Goal: Transaction & Acquisition: Purchase product/service

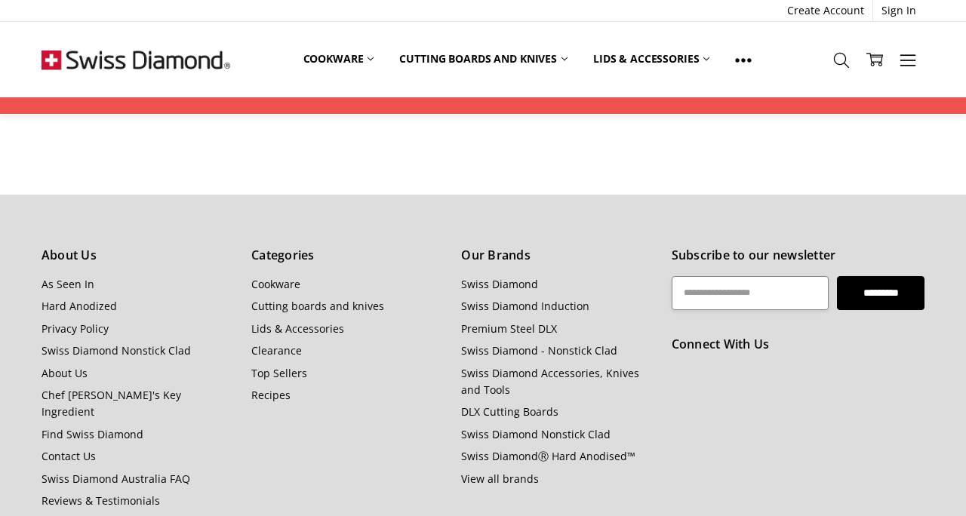
scroll to position [1688, 0]
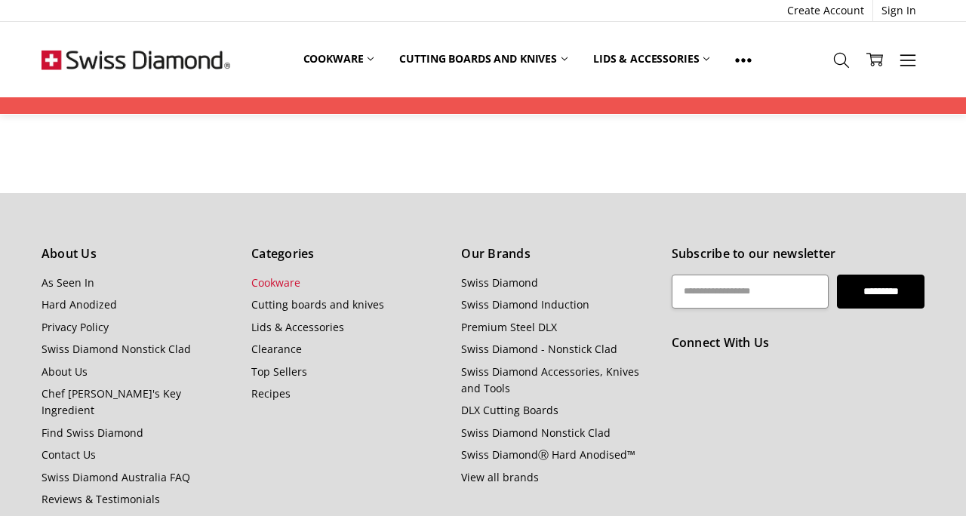
click at [281, 275] on link "Cookware" at bounding box center [275, 282] width 49 height 14
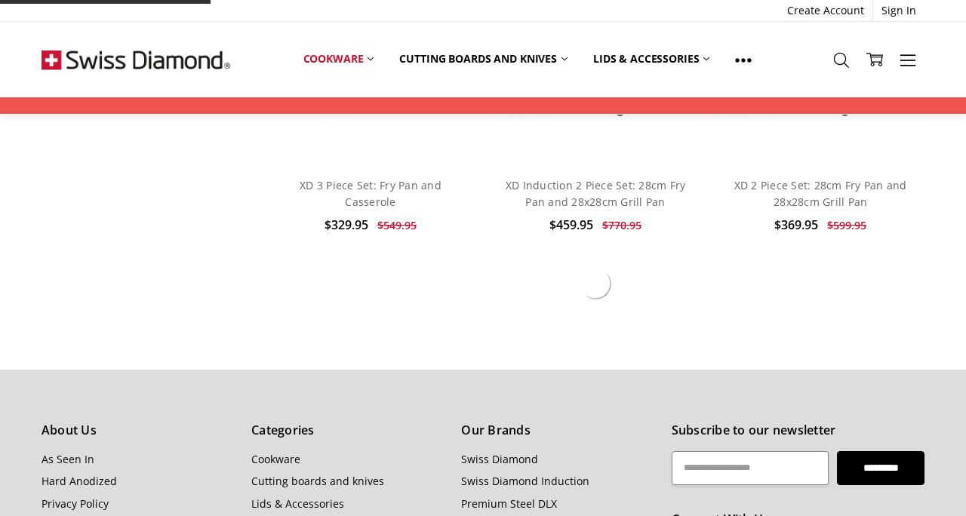
scroll to position [10281, 0]
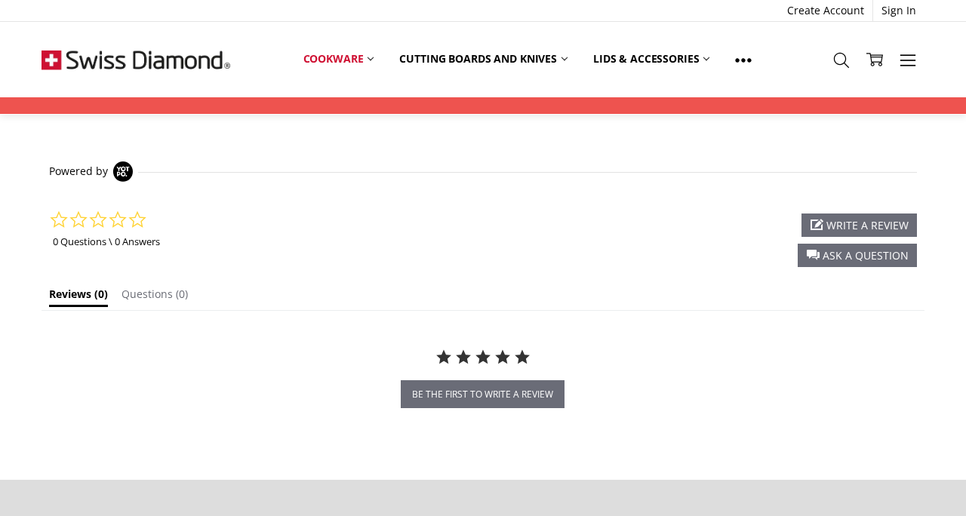
scroll to position [1430, 0]
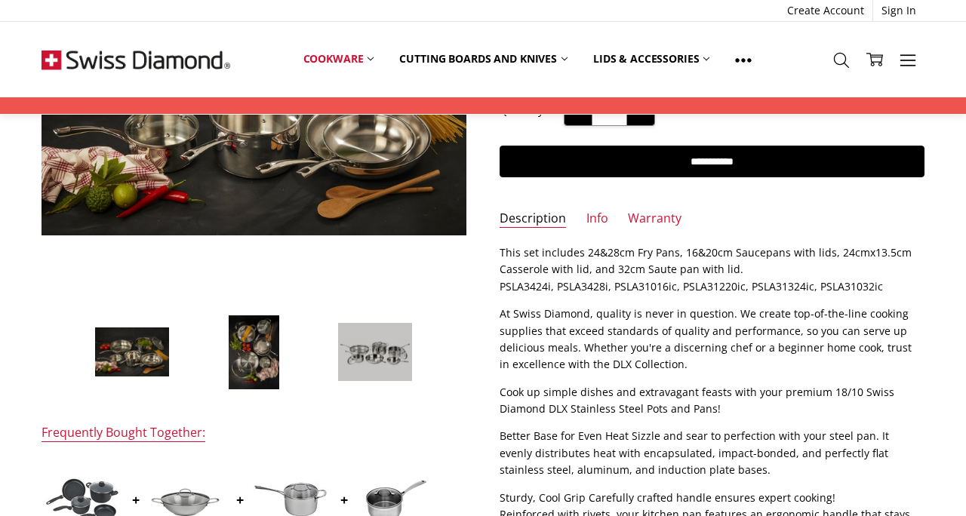
scroll to position [310, 0]
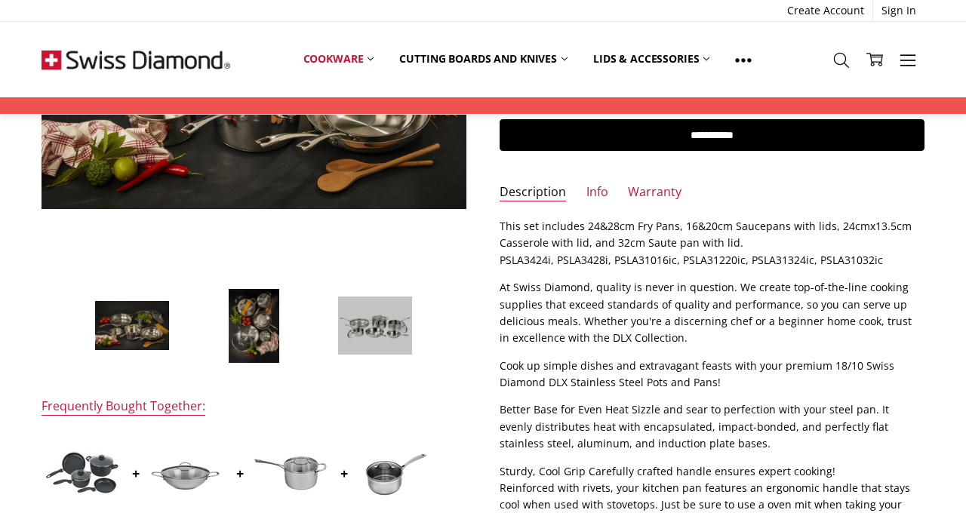
click at [256, 329] on img at bounding box center [254, 325] width 52 height 75
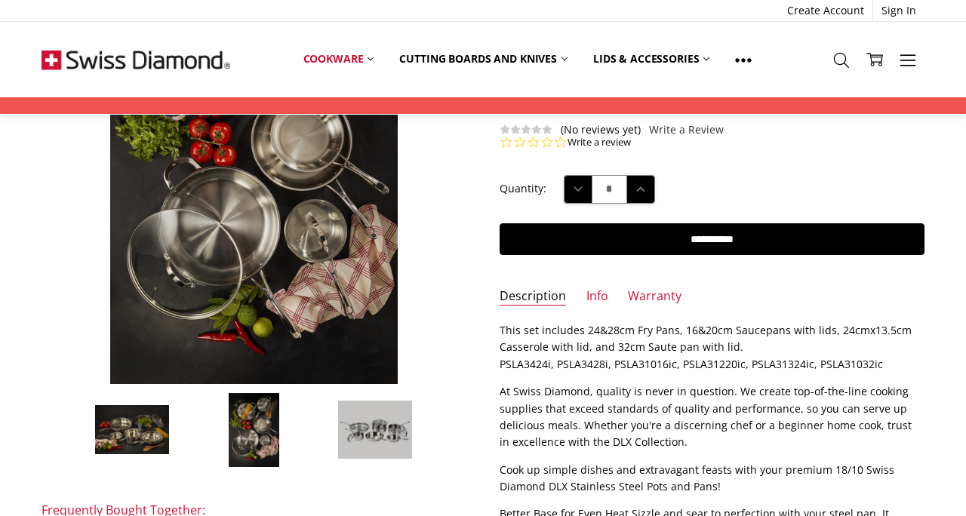
scroll to position [232, 0]
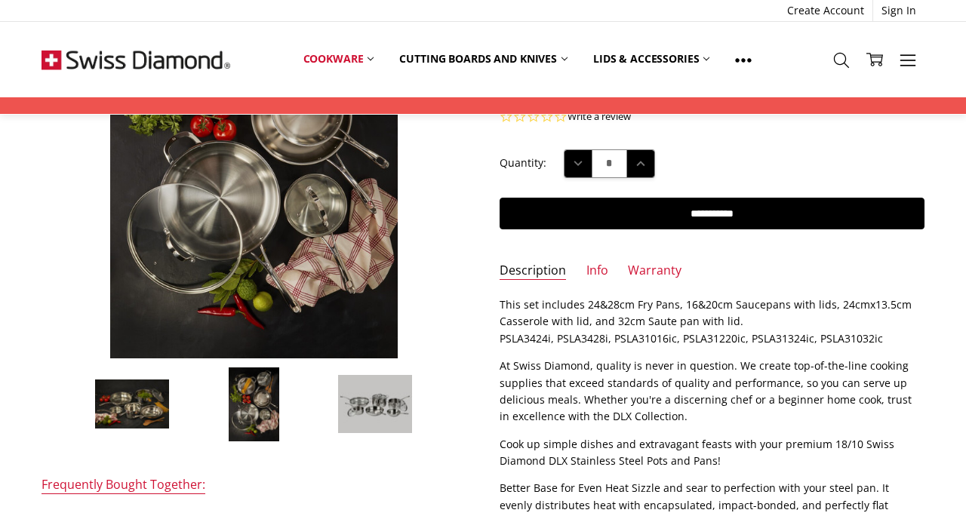
click at [376, 397] on img at bounding box center [374, 403] width 75 height 59
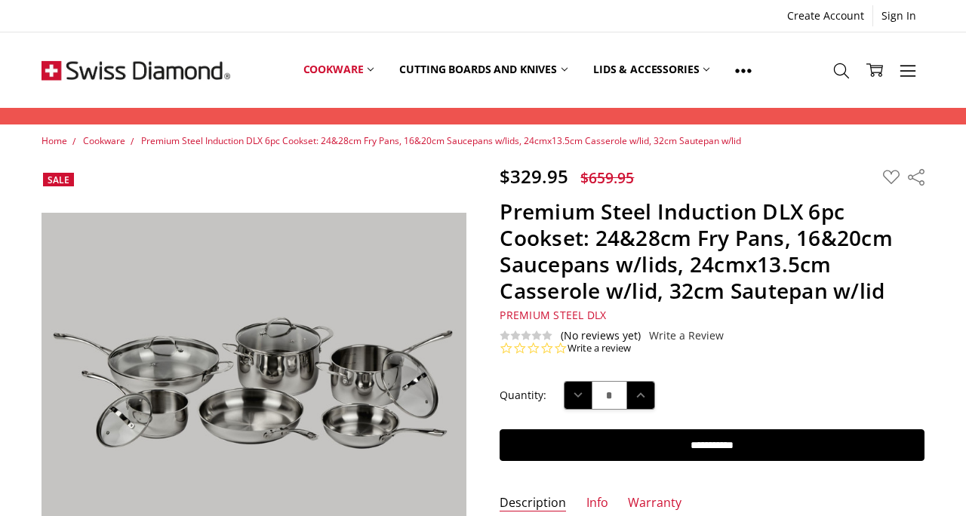
scroll to position [0, 0]
